Goal: Obtain resource: Download file/media

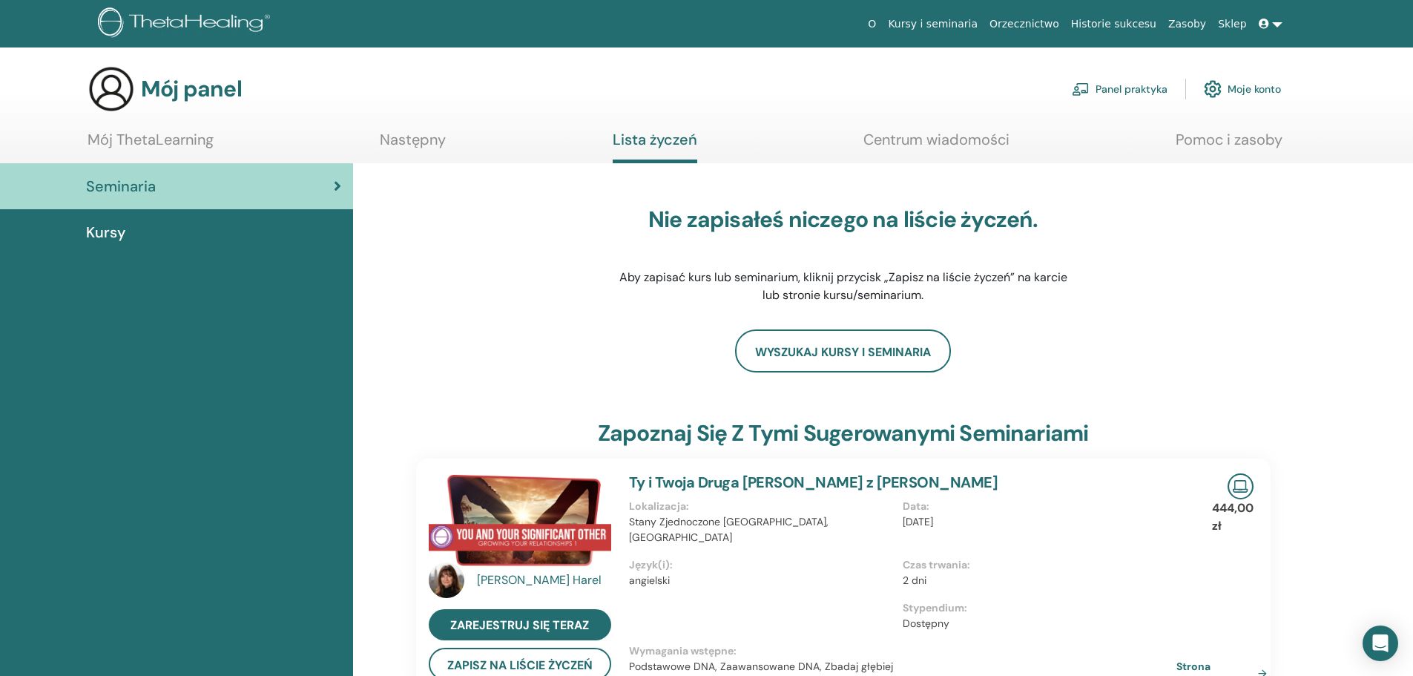
click at [131, 243] on link "Kursy" at bounding box center [176, 232] width 353 height 46
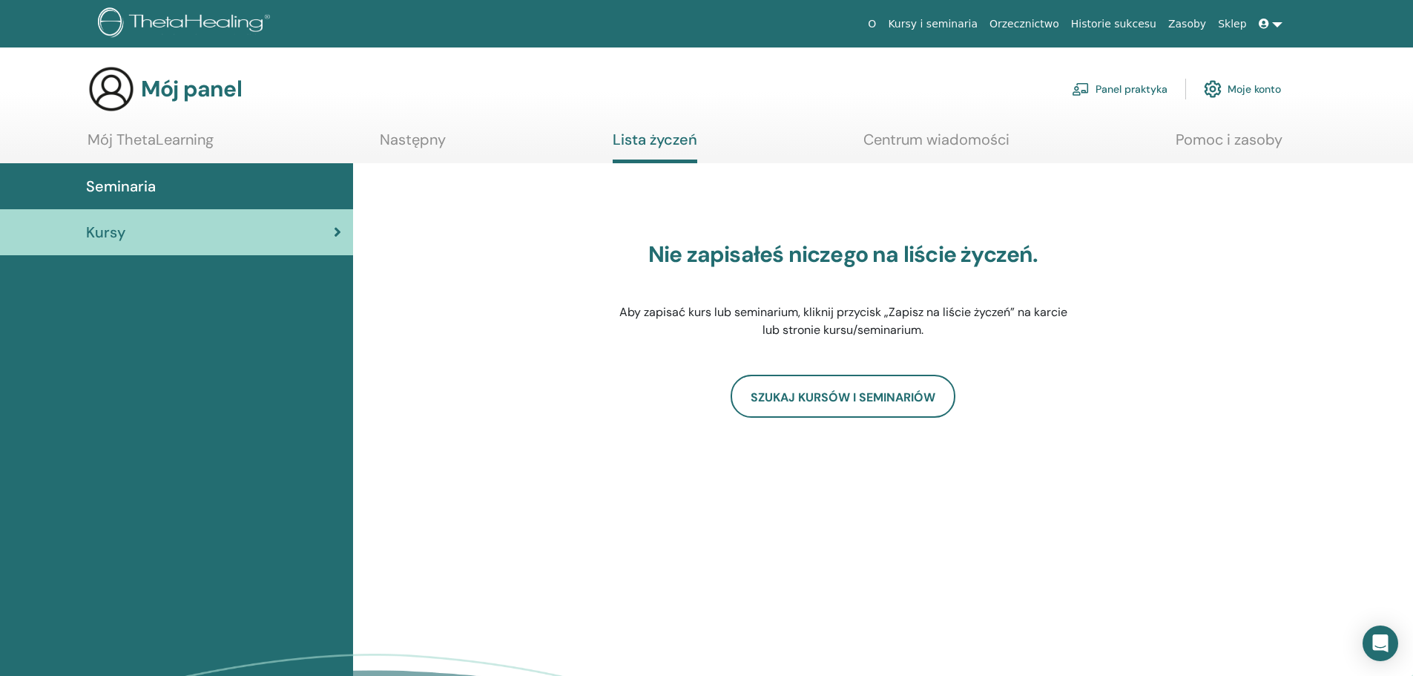
click at [1189, 32] on link "Zasoby" at bounding box center [1187, 23] width 50 height 27
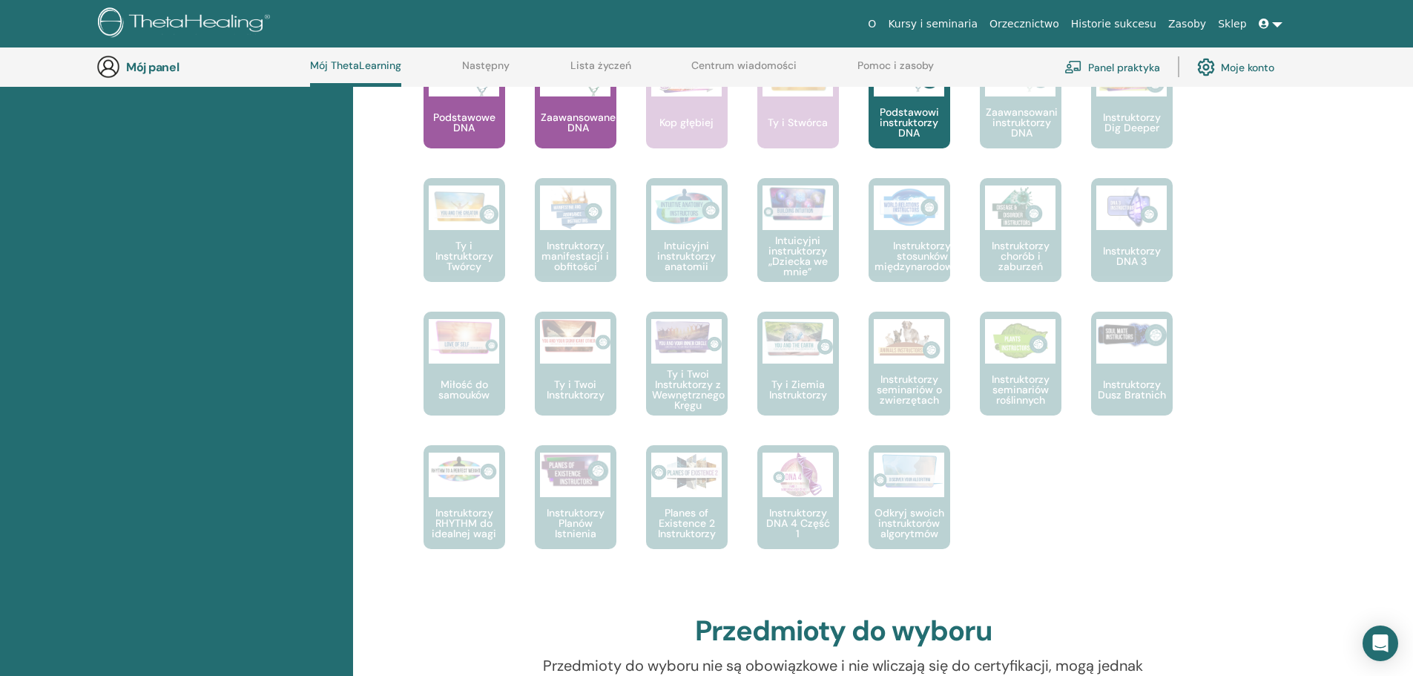
scroll to position [707, 0]
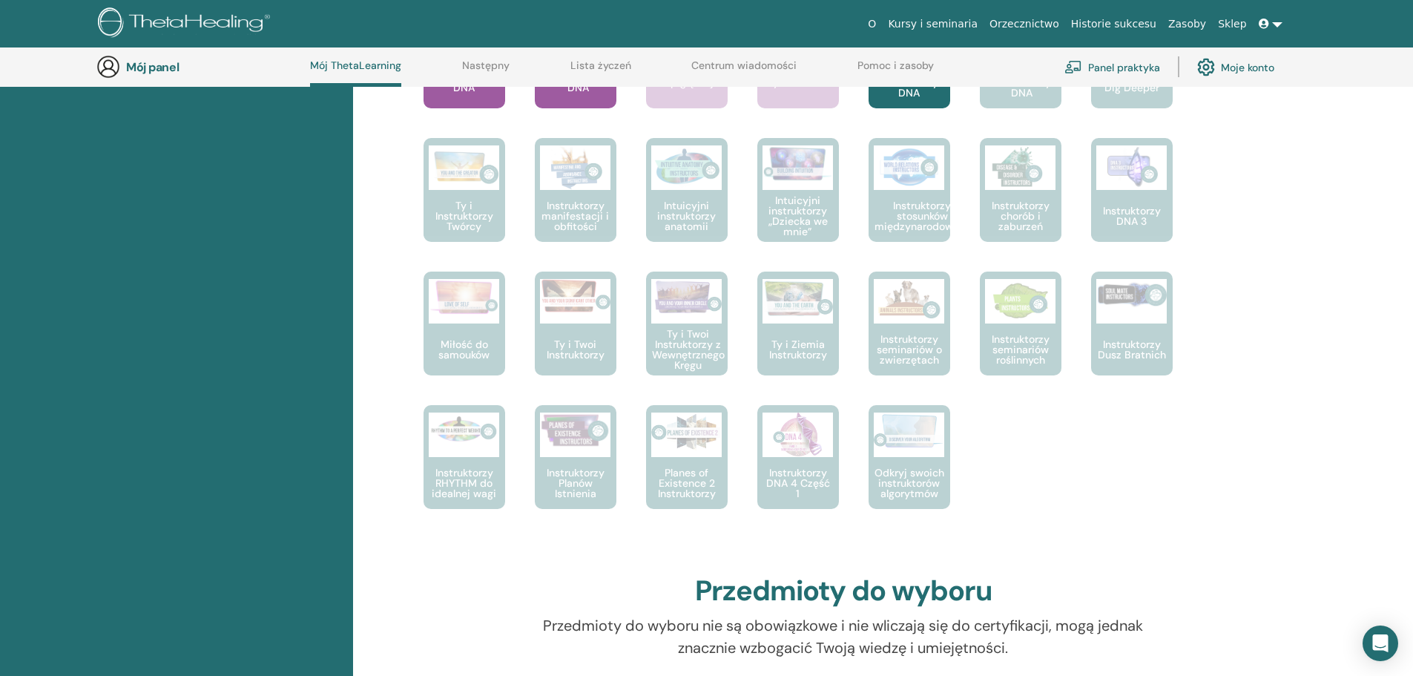
click at [471, 97] on div at bounding box center [473, 62] width 82 height 133
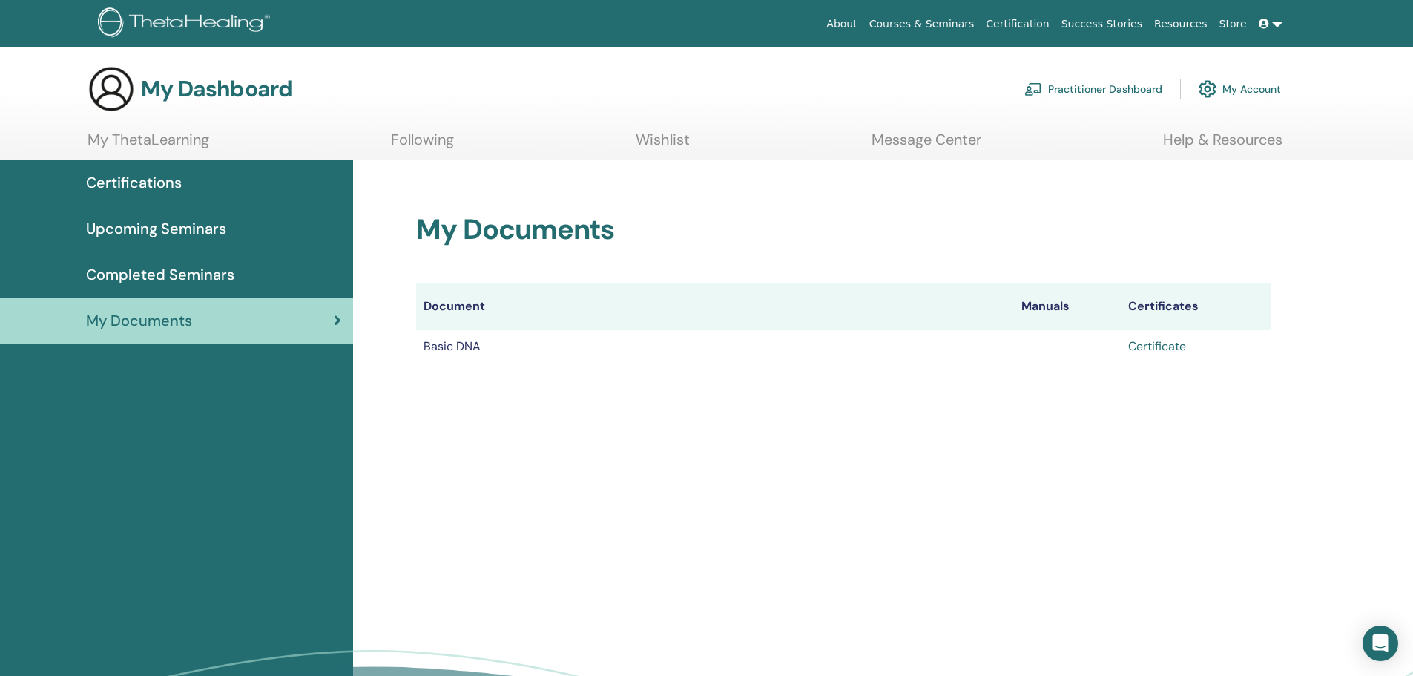
click at [1155, 346] on link "Certificate" at bounding box center [1157, 346] width 58 height 16
